Goal: Task Accomplishment & Management: Complete application form

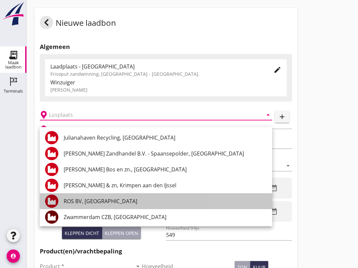
click at [115, 200] on div "ROS BV, [GEOGRAPHIC_DATA]" at bounding box center [165, 201] width 203 height 8
type input "ROS BV, [GEOGRAPHIC_DATA]"
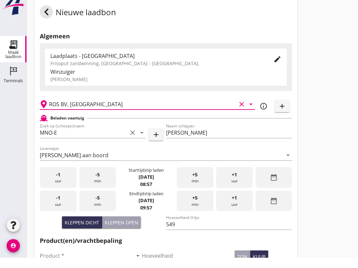
scroll to position [25, 0]
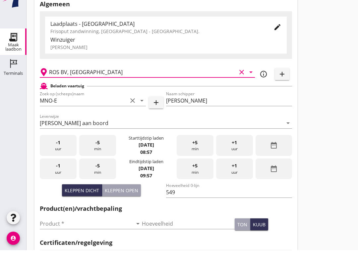
click at [92, 237] on input "Product *" at bounding box center [86, 242] width 93 height 11
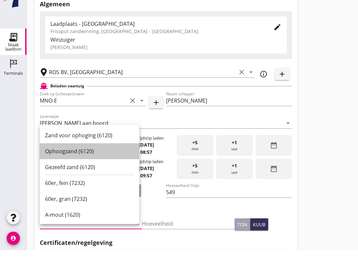
click at [89, 161] on div "Ophoogzand (6120)" at bounding box center [89, 169] width 89 height 16
type input "Ophoogzand (6120)"
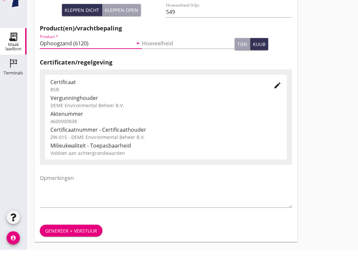
scroll to position [211, 0]
click at [79, 246] on div "Genereer + verstuur" at bounding box center [71, 249] width 52 height 7
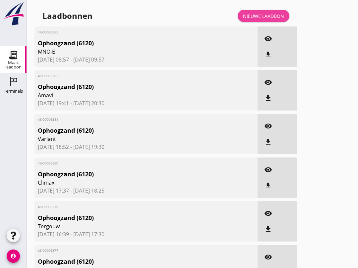
click at [264, 17] on link "Nieuwe laadbon" at bounding box center [264, 16] width 52 height 12
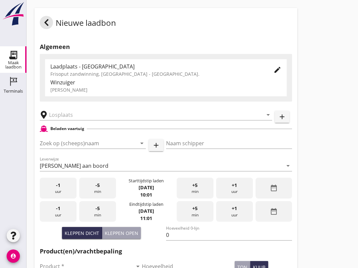
click at [60, 149] on input "Zoek op (scheeps)naam" at bounding box center [83, 143] width 87 height 11
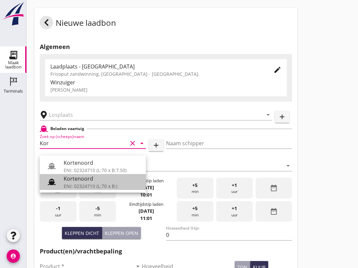
click at [82, 183] on div "ENI: 02324710 (L:70 x B:)" at bounding box center [102, 186] width 77 height 7
type input "Kortenoord"
type input "[PERSON_NAME]/[PERSON_NAME]"
type input "621"
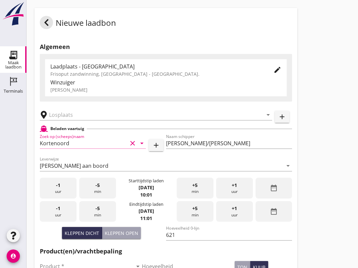
click at [85, 120] on input "text" at bounding box center [151, 115] width 204 height 11
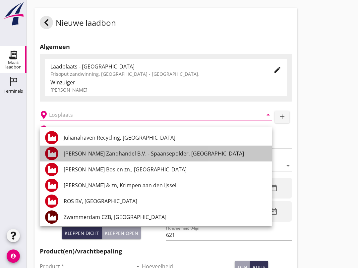
click at [164, 154] on div "[PERSON_NAME] Zandhandel B.V. - Spaansepolder, [GEOGRAPHIC_DATA]" at bounding box center [165, 154] width 203 height 8
type input "[PERSON_NAME] Zandhandel B.V. - Spaansepolder, [GEOGRAPHIC_DATA]"
